Goal: Information Seeking & Learning: Compare options

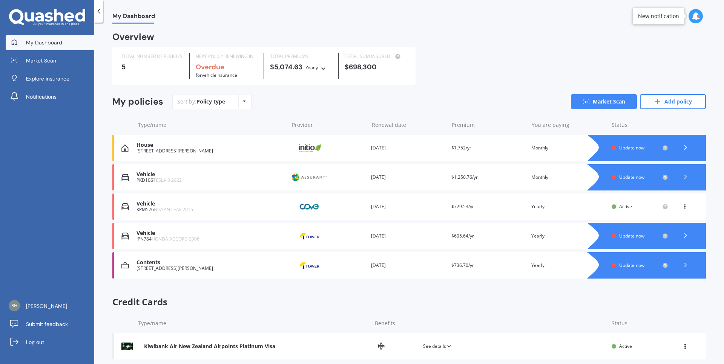
click at [628, 267] on span "Update now" at bounding box center [631, 265] width 25 height 6
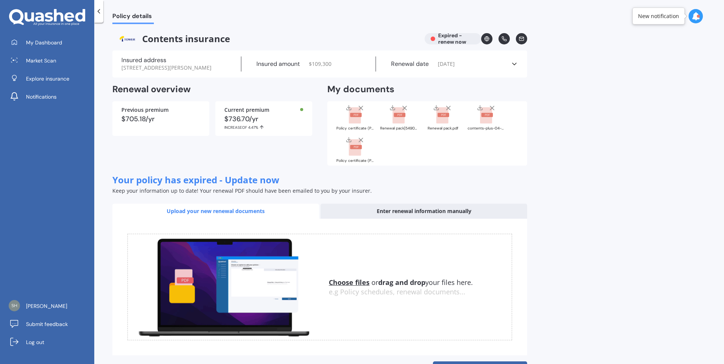
click at [344, 281] on u "Choose files" at bounding box center [349, 282] width 41 height 9
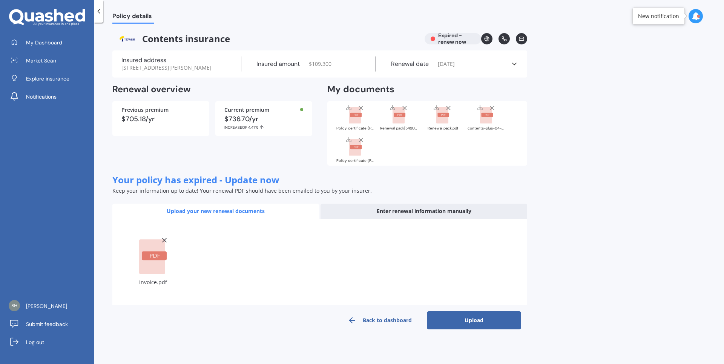
click at [491, 315] on button "Upload" at bounding box center [474, 321] width 94 height 18
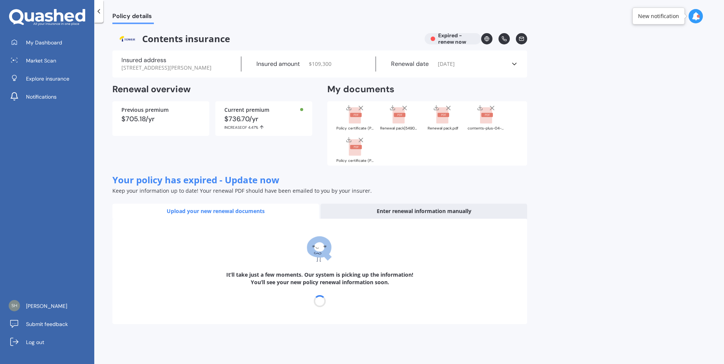
select select "14"
select select "09"
select select "2026"
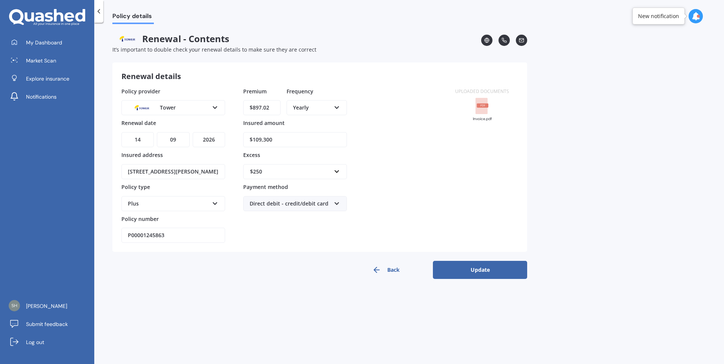
drag, startPoint x: 301, startPoint y: 141, endPoint x: 227, endPoint y: 142, distance: 74.3
click at [243, 142] on input "$109,300" at bounding box center [295, 139] width 104 height 15
type input "$112,600"
click at [335, 201] on icon at bounding box center [337, 202] width 6 height 5
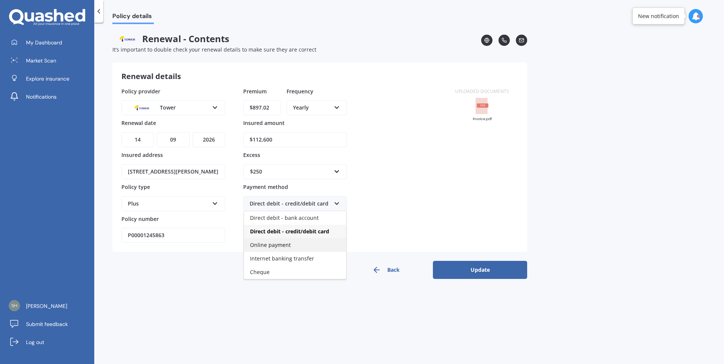
click at [287, 246] on span "Online payment" at bounding box center [270, 245] width 41 height 7
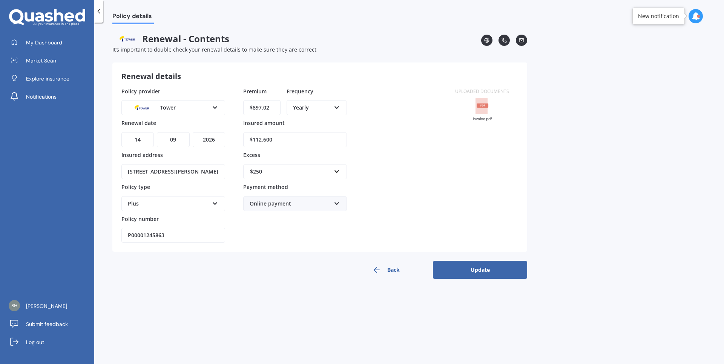
click at [121, 132] on select "DD 01 02 03 04 05 06 07 08 09 10 11 12 13 14 15 16 17 18 19 20 21 22 23 24 25 2…" at bounding box center [137, 139] width 32 height 15
select select "12"
click option "12" at bounding box center [0, 0] width 0 height 0
click at [157, 132] on select "MM 01 02 03 04 05 06 07 08 09 10 11 12" at bounding box center [173, 139] width 32 height 15
select select "10"
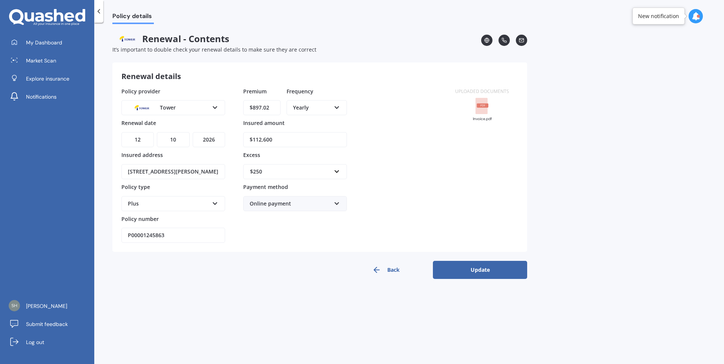
click option "10" at bounding box center [0, 0] width 0 height 0
click at [193, 132] on select "YYYY 2027 2026 2025 2024 2023 2022 2021 2020 2019 2018 2017 2016 2015 2014 2013…" at bounding box center [209, 139] width 32 height 15
select select "2025"
click option "2025" at bounding box center [0, 0] width 0 height 0
click at [484, 268] on button "Update" at bounding box center [480, 270] width 94 height 18
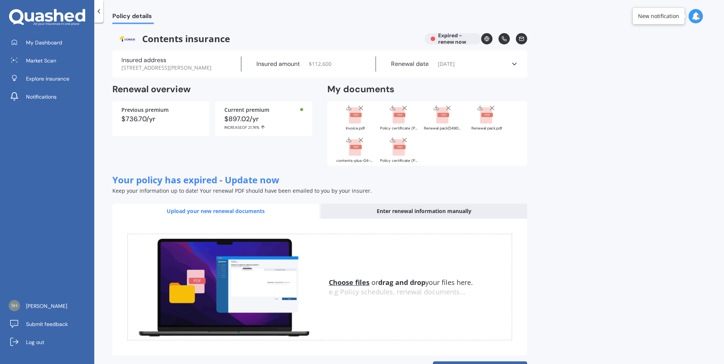
click at [362, 283] on u "Choose files" at bounding box center [349, 282] width 41 height 9
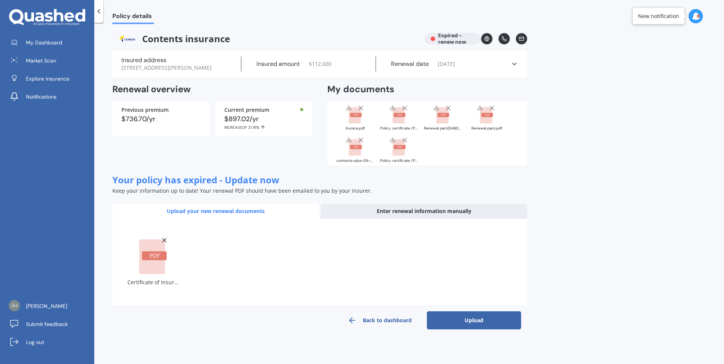
click at [505, 321] on button "Upload" at bounding box center [474, 321] width 94 height 18
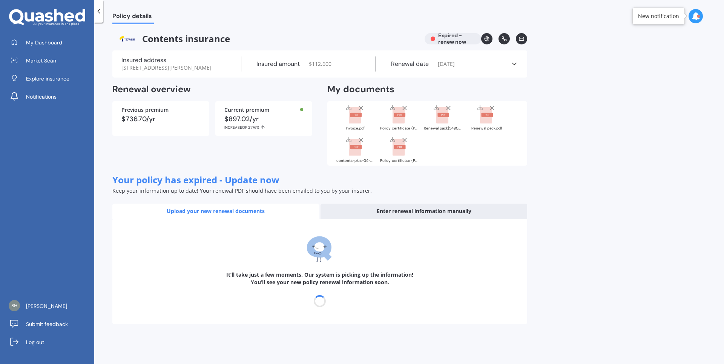
select select "12"
select select "10"
select select "2026"
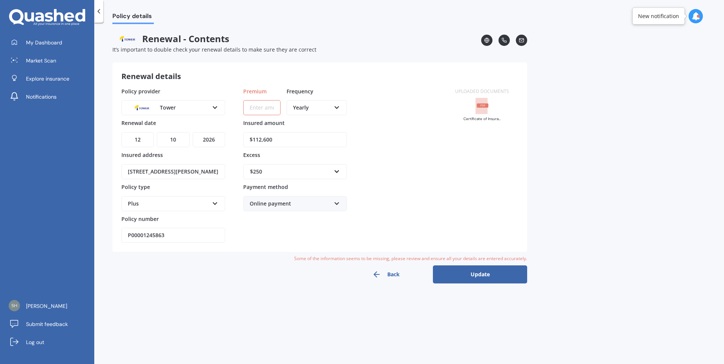
click at [275, 106] on input "Premium" at bounding box center [261, 107] width 37 height 15
type input "$897.02"
click at [482, 278] on button "Update" at bounding box center [480, 275] width 94 height 18
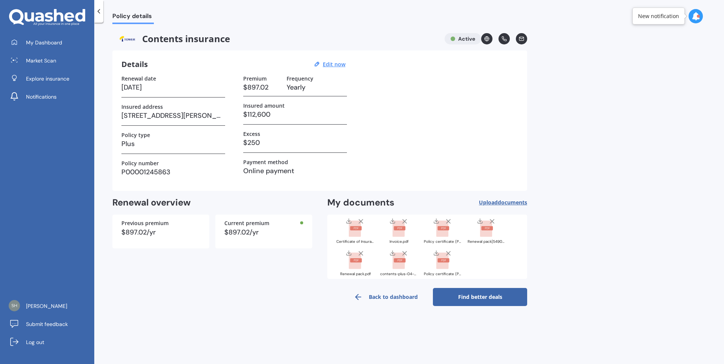
click at [508, 297] on link "Find better deals" at bounding box center [480, 297] width 94 height 18
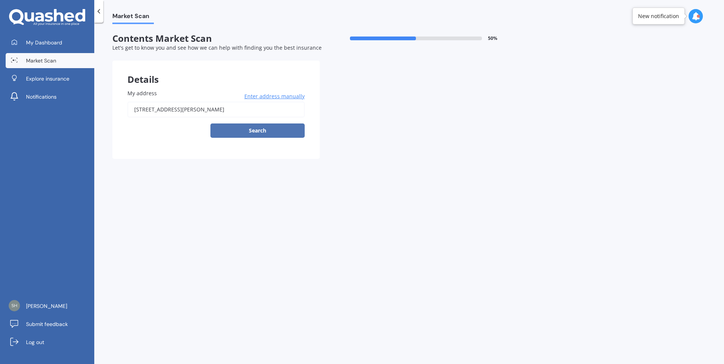
click at [273, 134] on button "Search" at bounding box center [257, 131] width 94 height 14
type input "[STREET_ADDRESS][PERSON_NAME]"
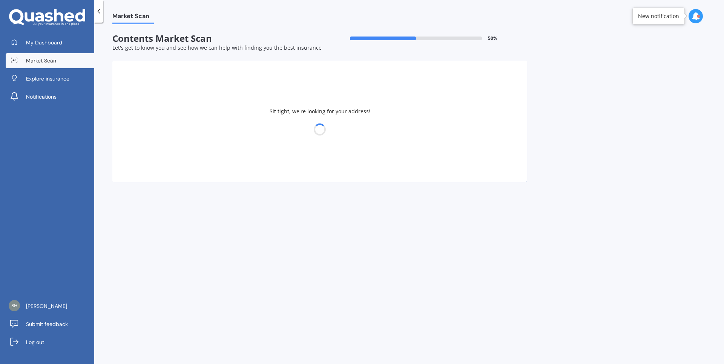
select select "15"
select select "01"
select select "1972"
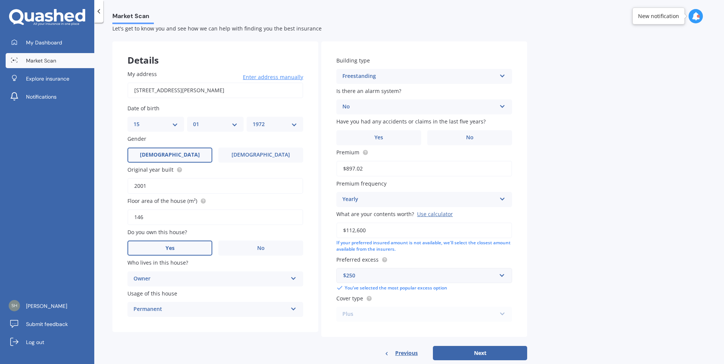
scroll to position [37, 0]
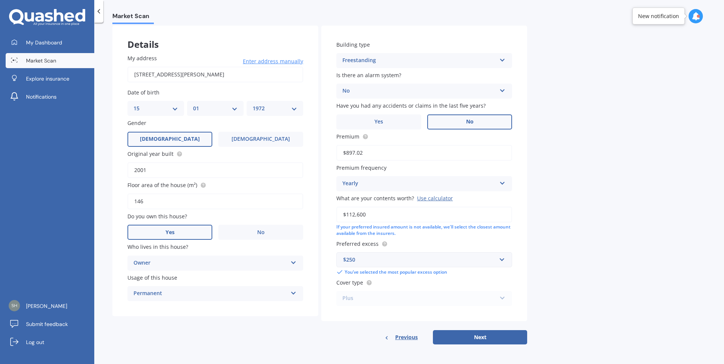
click at [479, 121] on label "No" at bounding box center [469, 122] width 85 height 15
click at [0, 0] on input "No" at bounding box center [0, 0] width 0 height 0
click at [507, 334] on button "Next" at bounding box center [480, 338] width 94 height 14
select select "15"
select select "01"
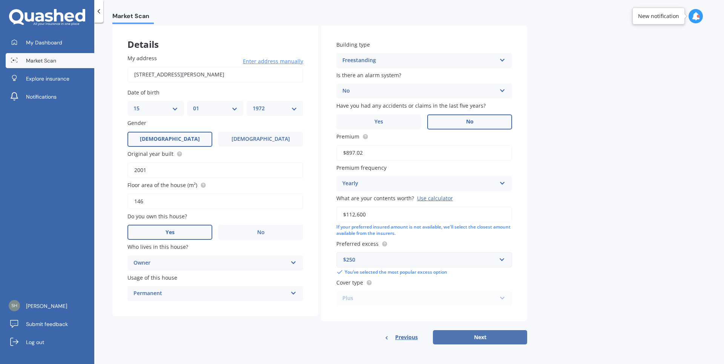
select select "1972"
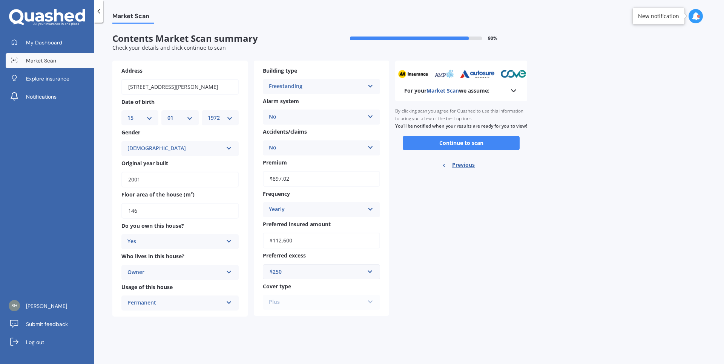
scroll to position [0, 0]
click at [472, 150] on button "Continue to scan" at bounding box center [461, 143] width 117 height 14
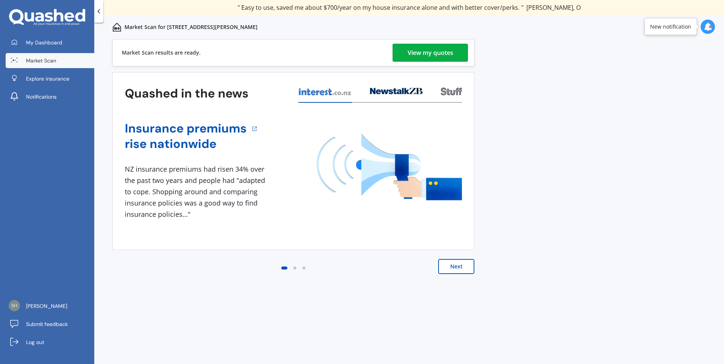
click at [435, 54] on div "View my quotes" at bounding box center [430, 53] width 46 height 18
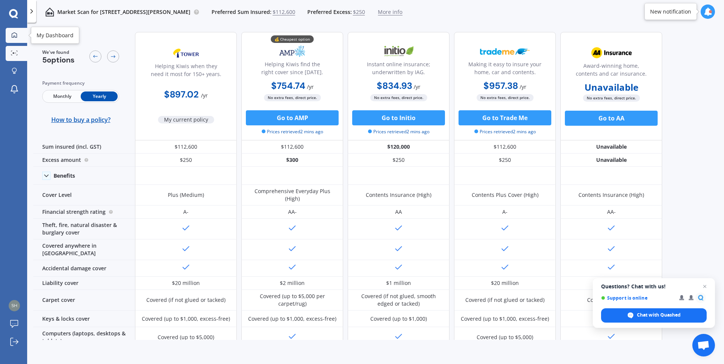
click at [11, 36] on div at bounding box center [14, 35] width 11 height 7
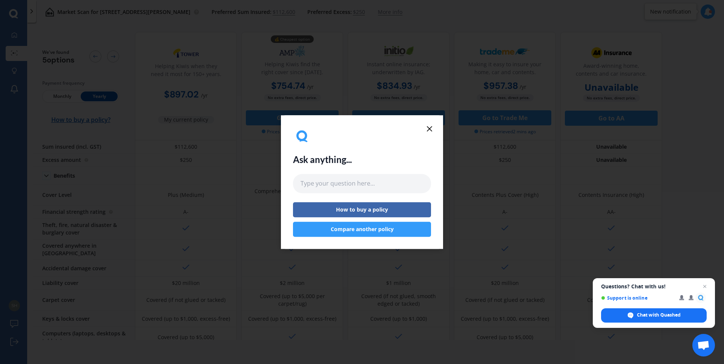
click at [430, 129] on icon at bounding box center [429, 128] width 9 height 9
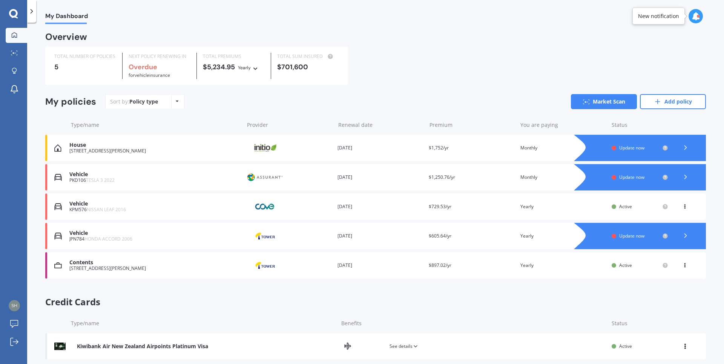
click at [699, 16] on div at bounding box center [698, 16] width 3 height 3
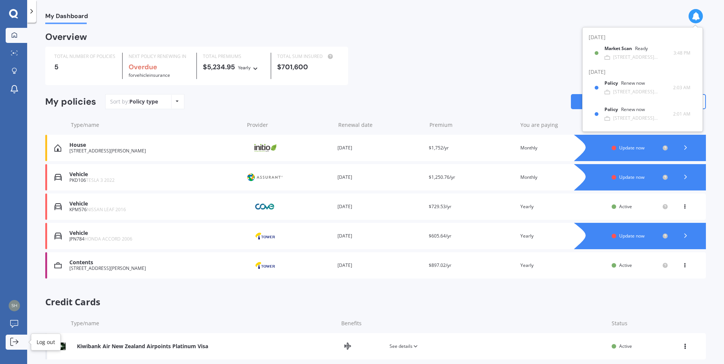
click at [17, 344] on icon at bounding box center [17, 342] width 2 height 4
